Goal: Information Seeking & Learning: Find specific page/section

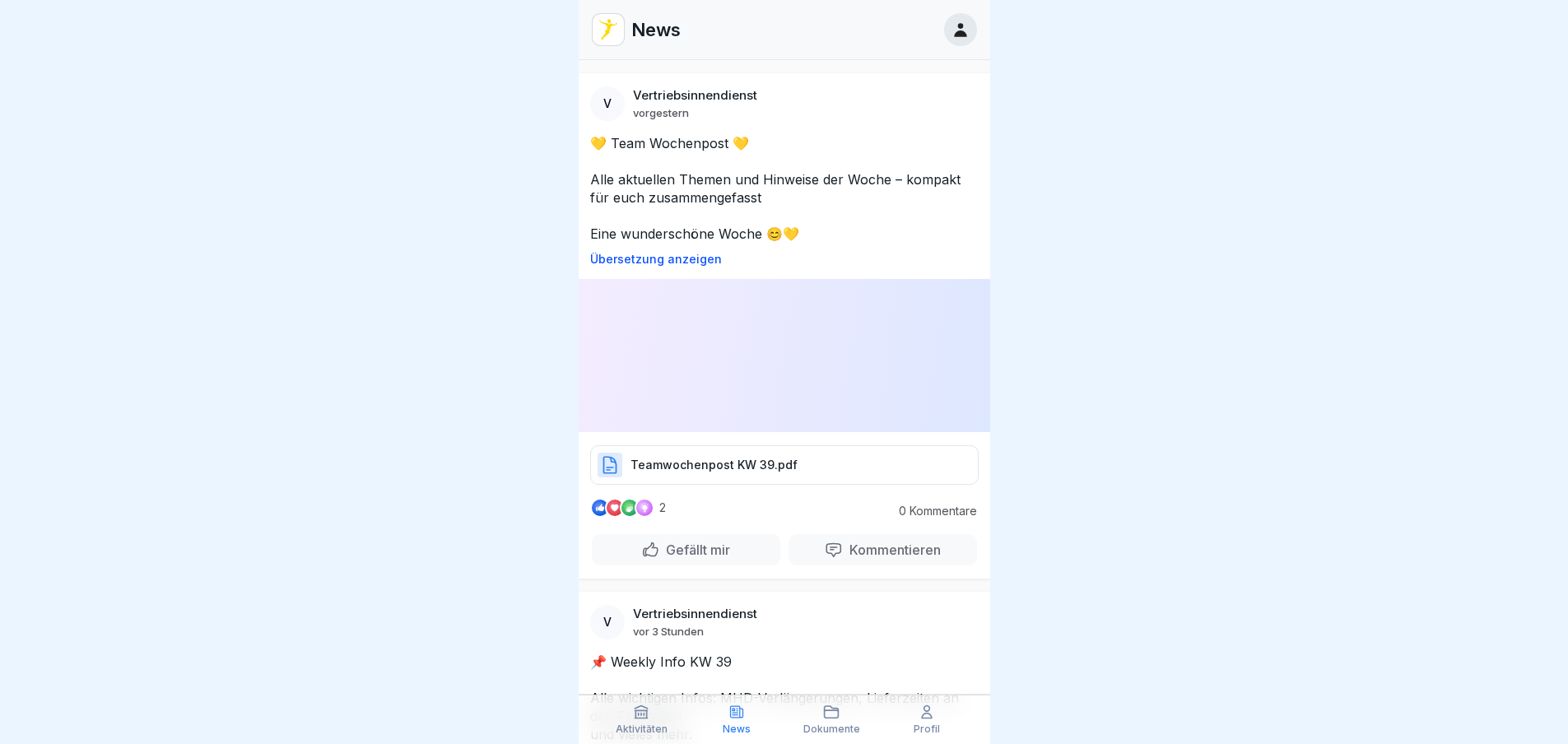
scroll to position [165, 0]
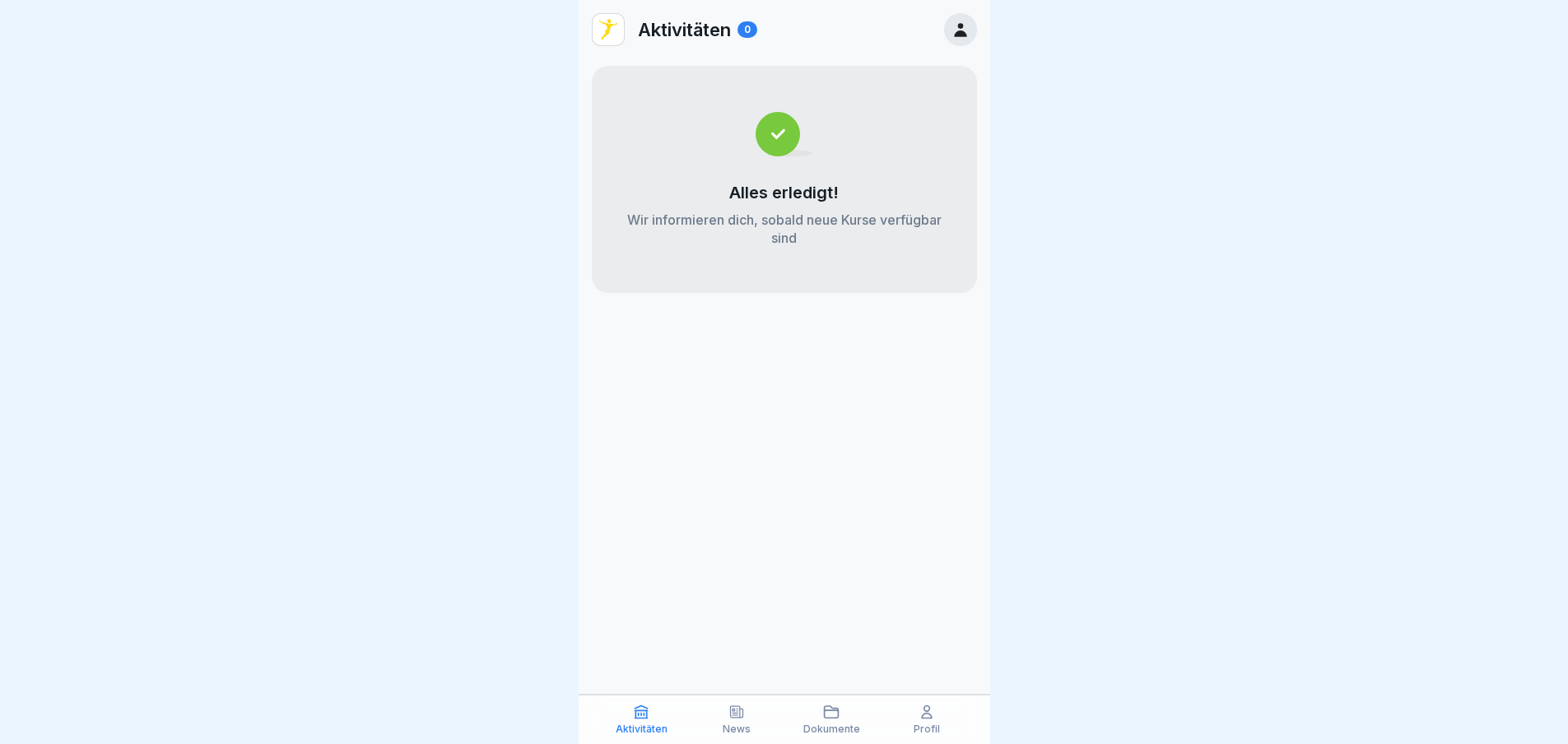
click at [730, 720] on icon at bounding box center [737, 712] width 17 height 17
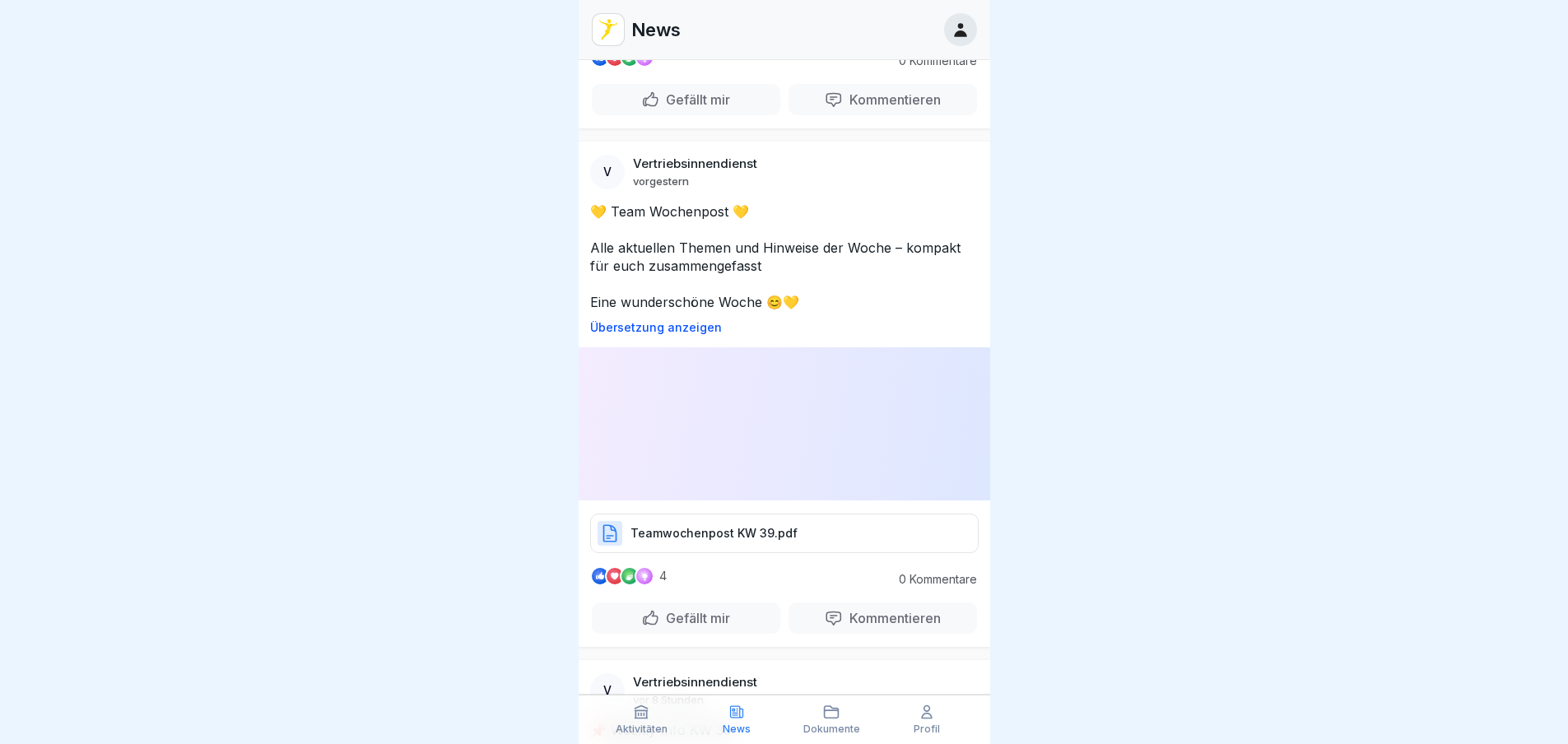
scroll to position [412, 0]
